Goal: Find specific page/section: Find specific page/section

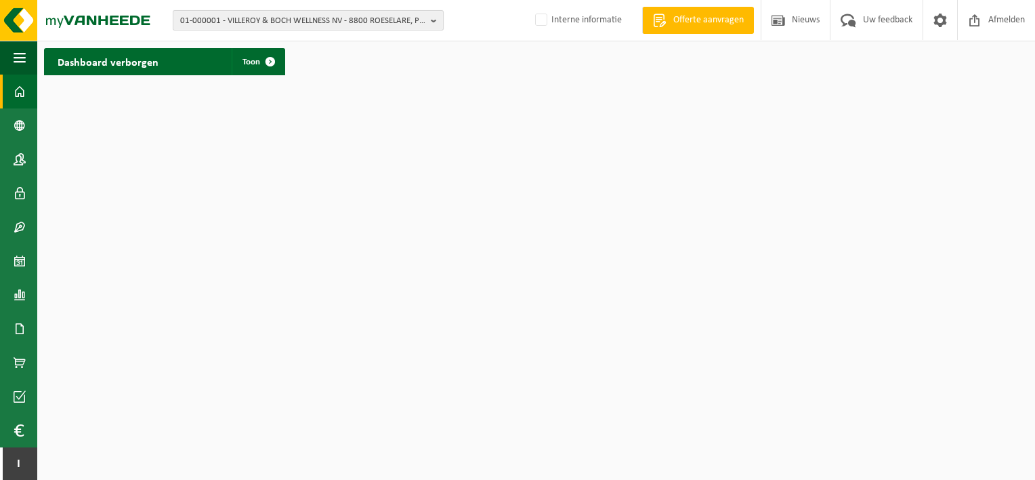
click at [220, 19] on span "01-000001 - VILLEROY & BOCH WELLNESS NV - 8800 ROESELARE, POPULIERSTRAAT 1" at bounding box center [302, 21] width 245 height 20
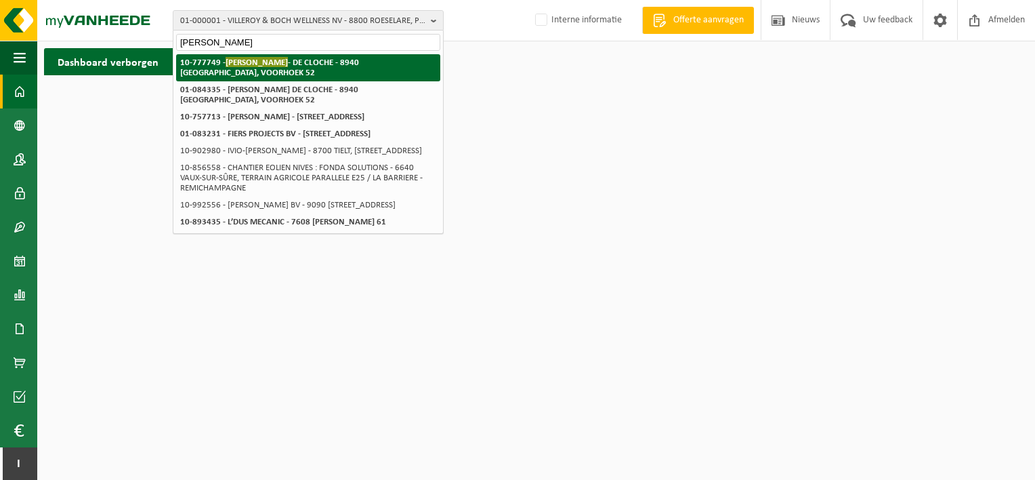
type input "niels mollen"
click at [244, 64] on span "NIELS MOLLEN" at bounding box center [257, 62] width 62 height 10
